Goal: Information Seeking & Learning: Understand process/instructions

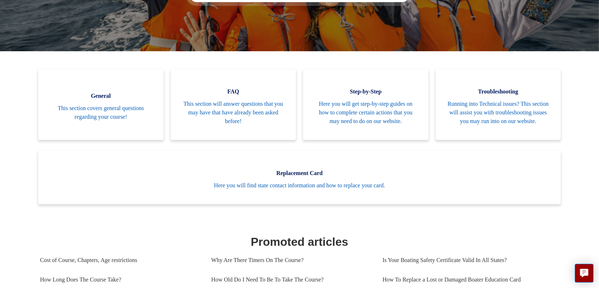
scroll to position [160, 0]
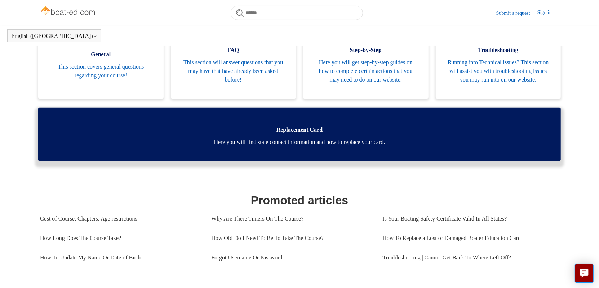
click at [260, 146] on span "Here you will find state contact information and how to replace your card." at bounding box center [299, 142] width 501 height 9
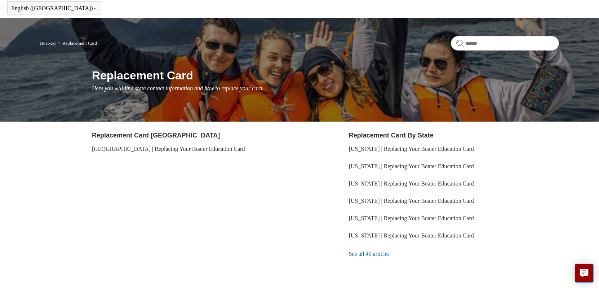
scroll to position [36, 0]
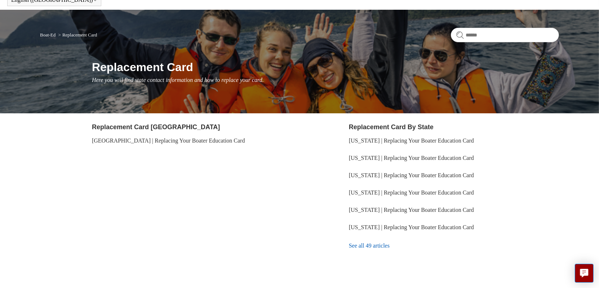
click at [369, 248] on link "See all 49 articles" at bounding box center [454, 245] width 210 height 19
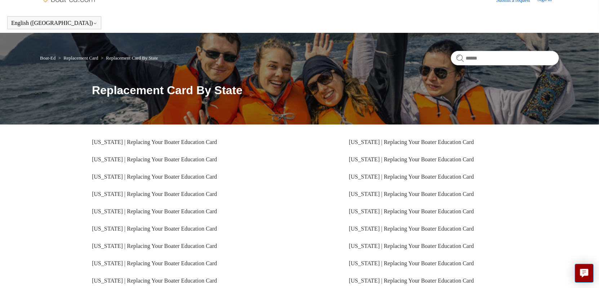
scroll to position [160, 0]
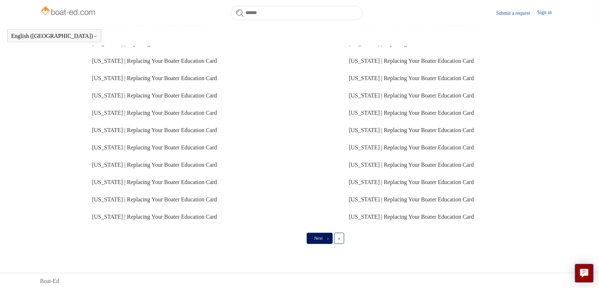
click at [322, 241] on link "Next ›" at bounding box center [320, 238] width 26 height 11
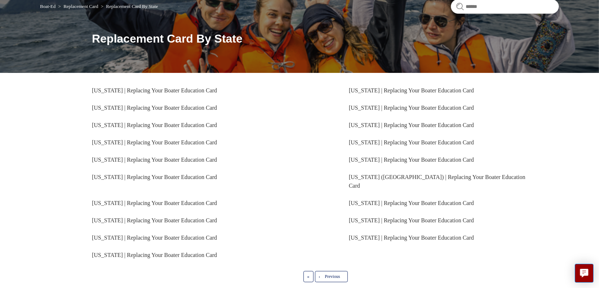
scroll to position [72, 0]
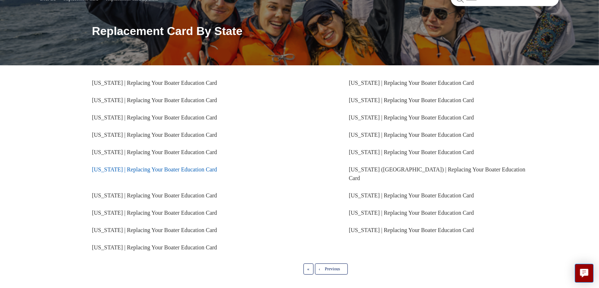
click at [184, 168] on link "[US_STATE] | Replacing Your Boater Education Card" at bounding box center [154, 169] width 125 height 6
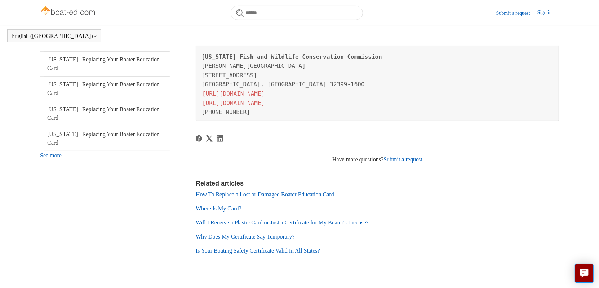
scroll to position [255, 0]
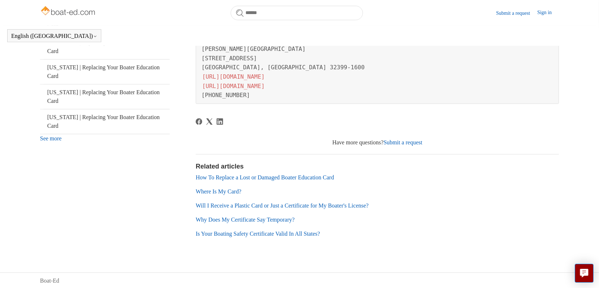
click at [228, 177] on link "How To Replace a Lost or Damaged Boater Education Card" at bounding box center [265, 177] width 138 height 6
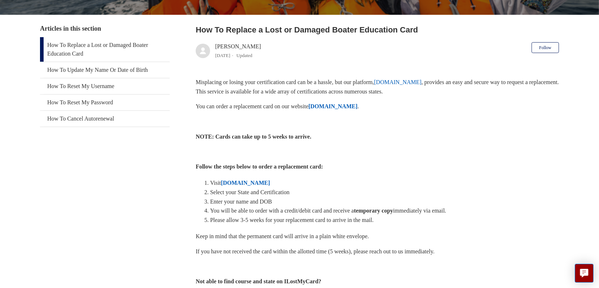
click at [245, 180] on strong "[DOMAIN_NAME]" at bounding box center [245, 183] width 49 height 6
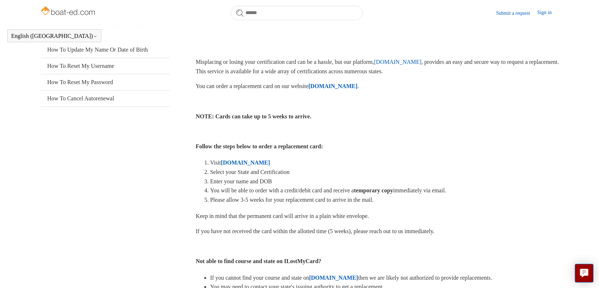
scroll to position [144, 0]
